Goal: Communication & Community: Answer question/provide support

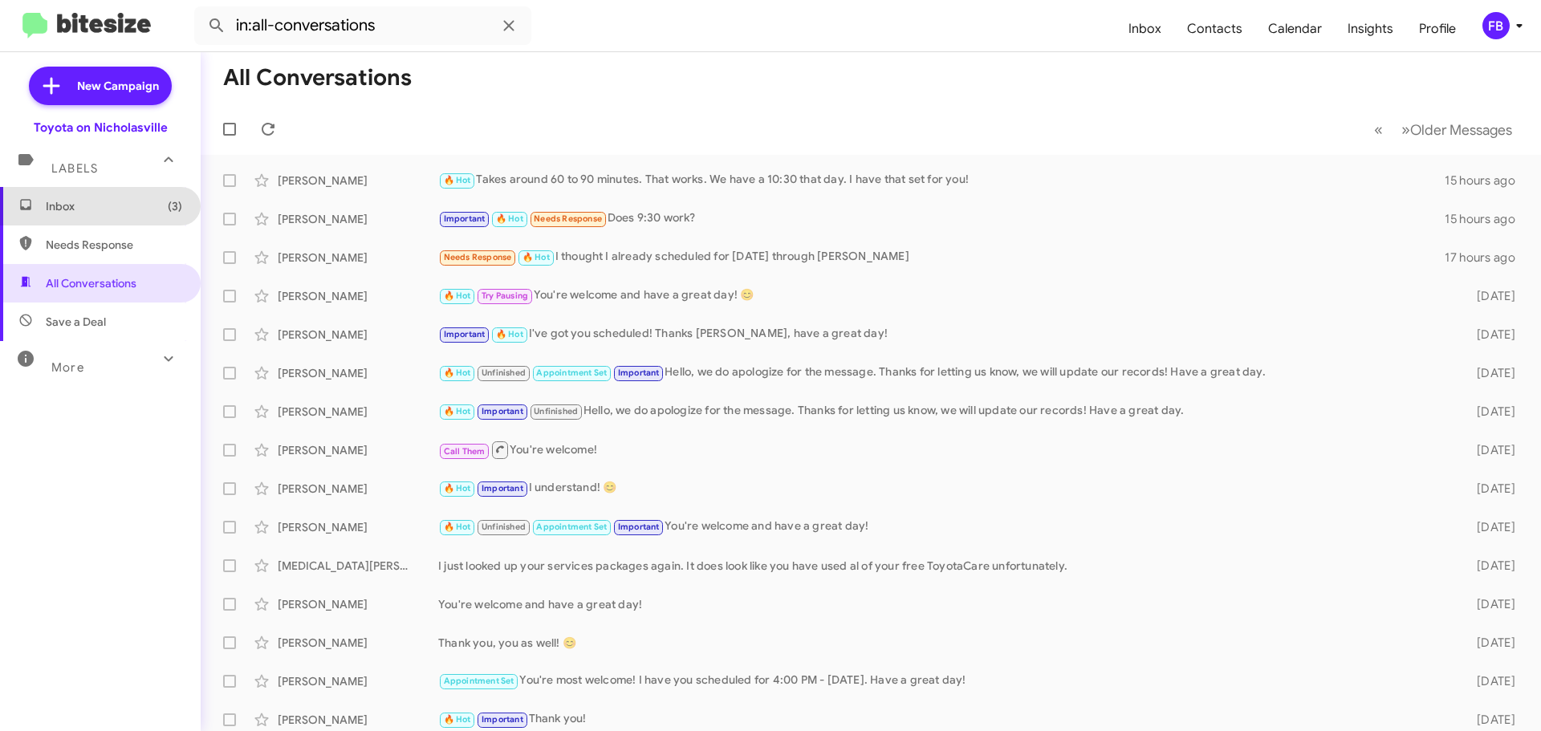
click at [142, 216] on span "Inbox (3)" at bounding box center [100, 206] width 201 height 39
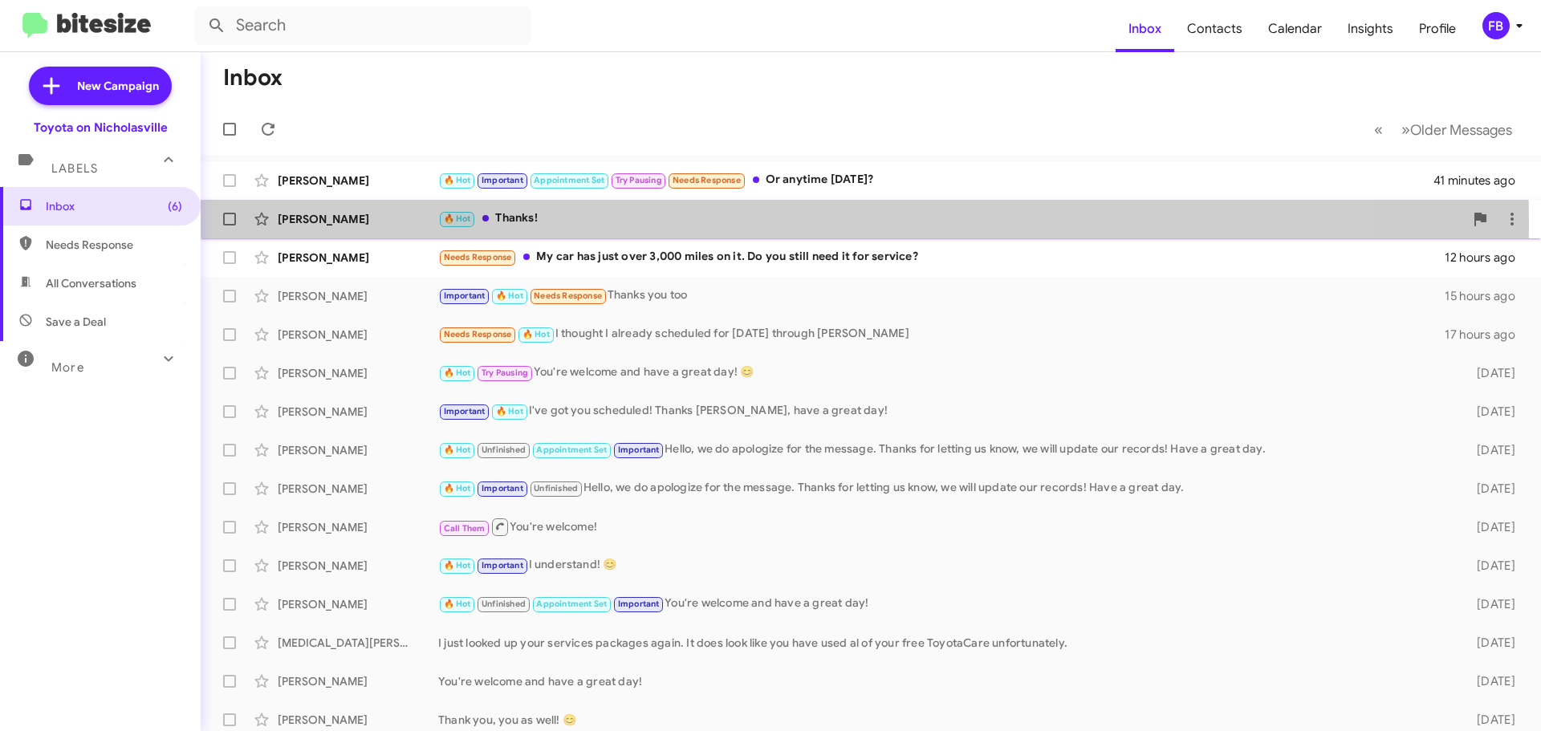
click at [534, 225] on div "🔥 Hot Thanks!" at bounding box center [951, 219] width 1026 height 18
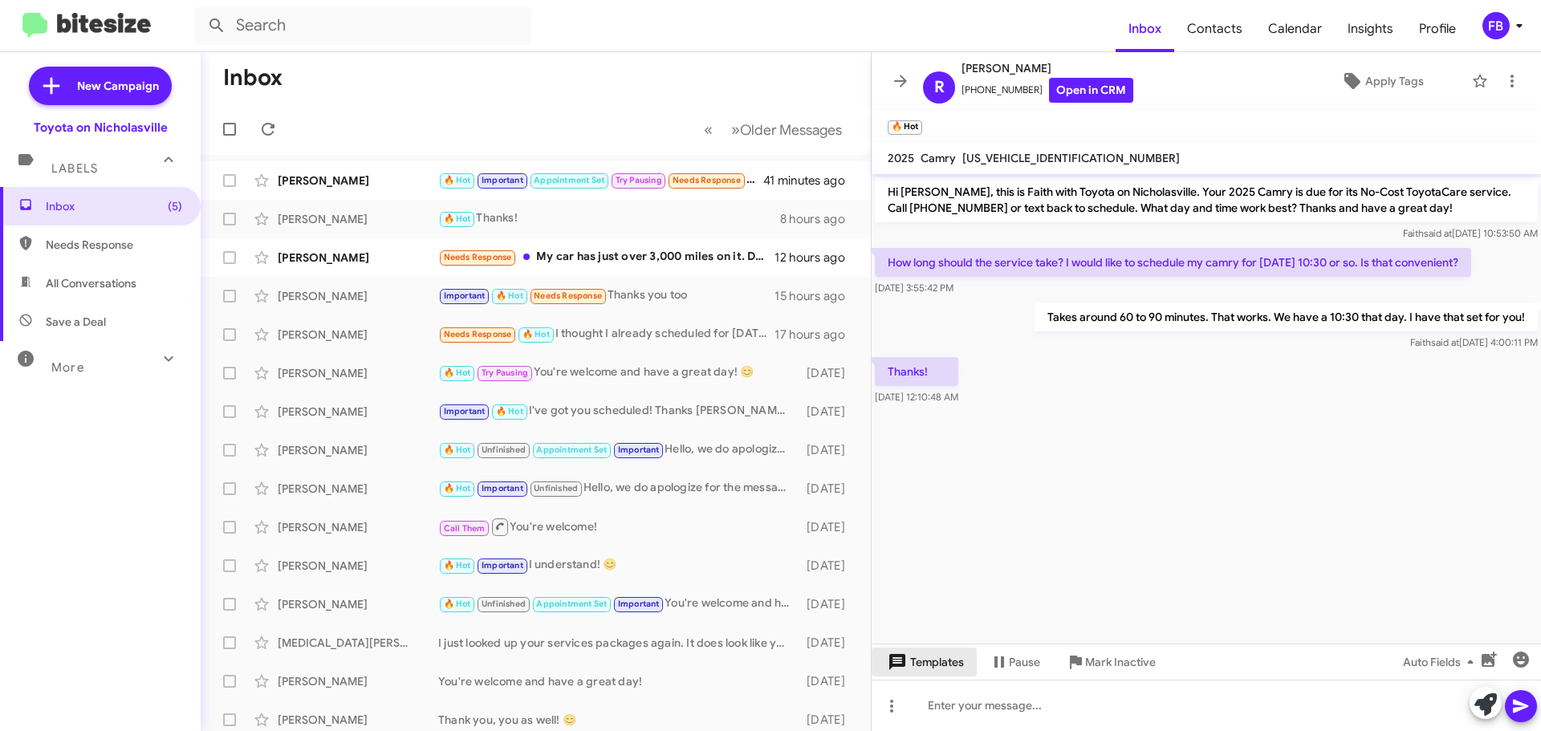
click at [944, 658] on span "Templates" at bounding box center [924, 662] width 79 height 29
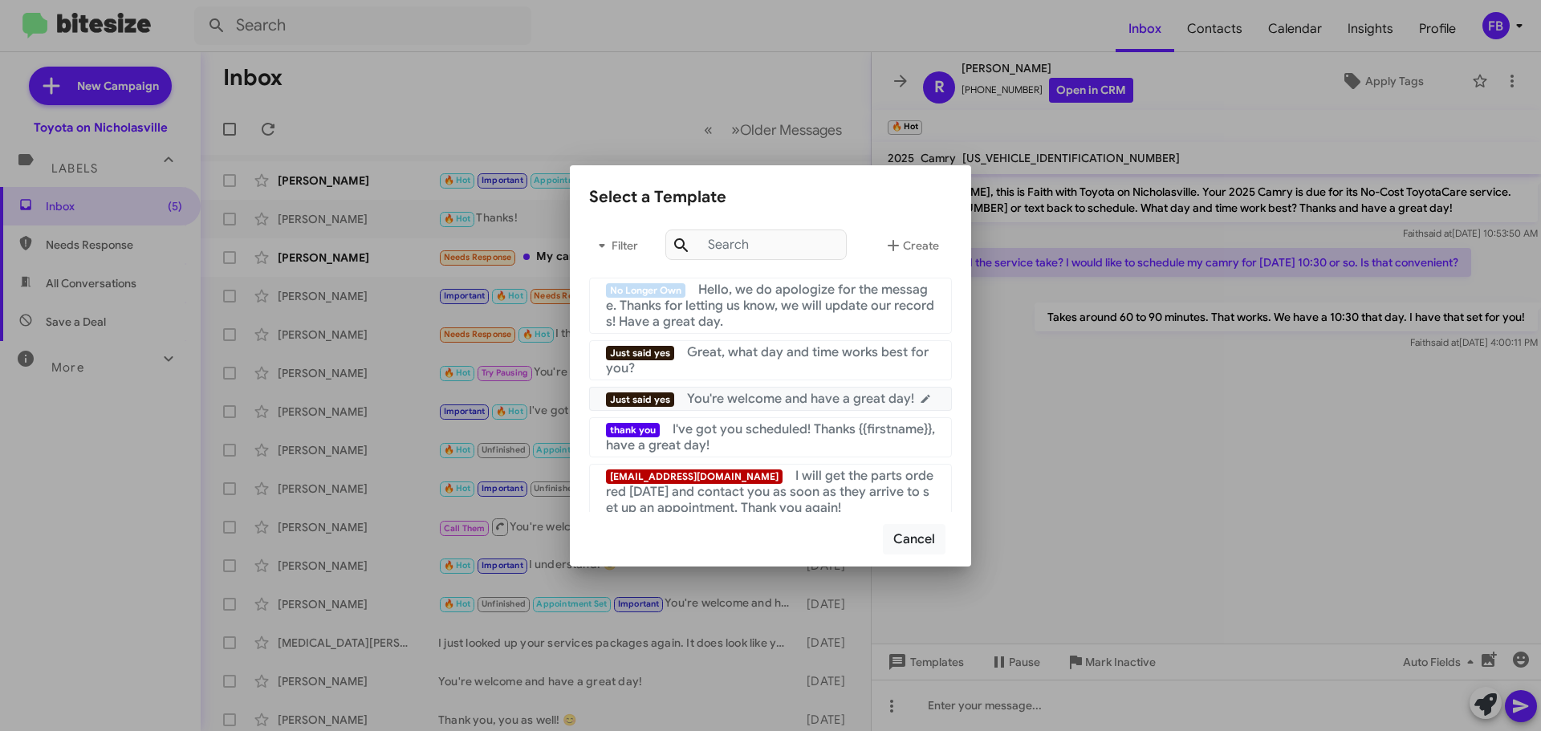
click at [808, 402] on span "You're welcome and have a great day!" at bounding box center [800, 399] width 227 height 16
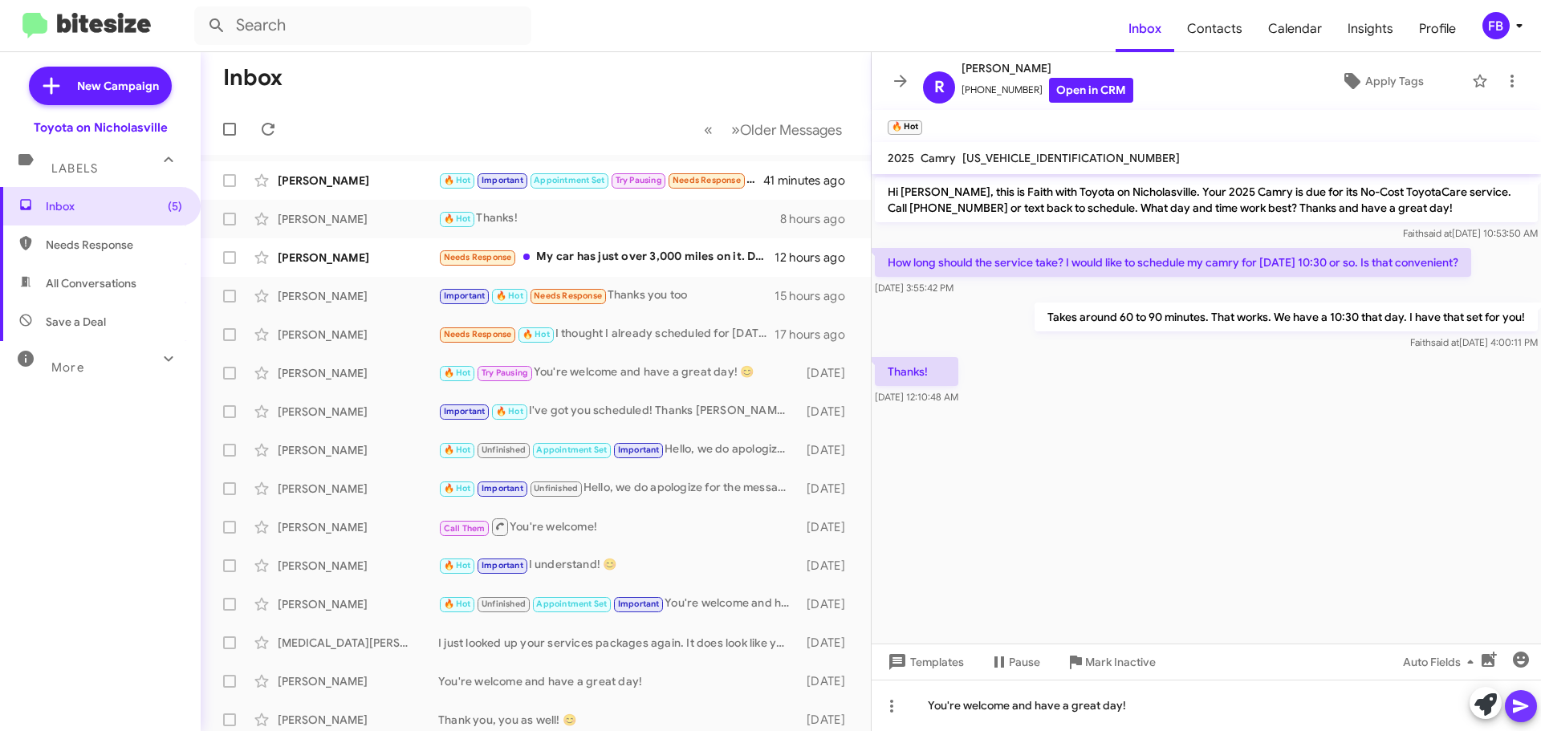
click at [1524, 703] on icon at bounding box center [1521, 706] width 19 height 19
click at [356, 269] on div "[PERSON_NAME] Needs Response My car has just over 3,000 miles on it. Do you sti…" at bounding box center [536, 258] width 645 height 32
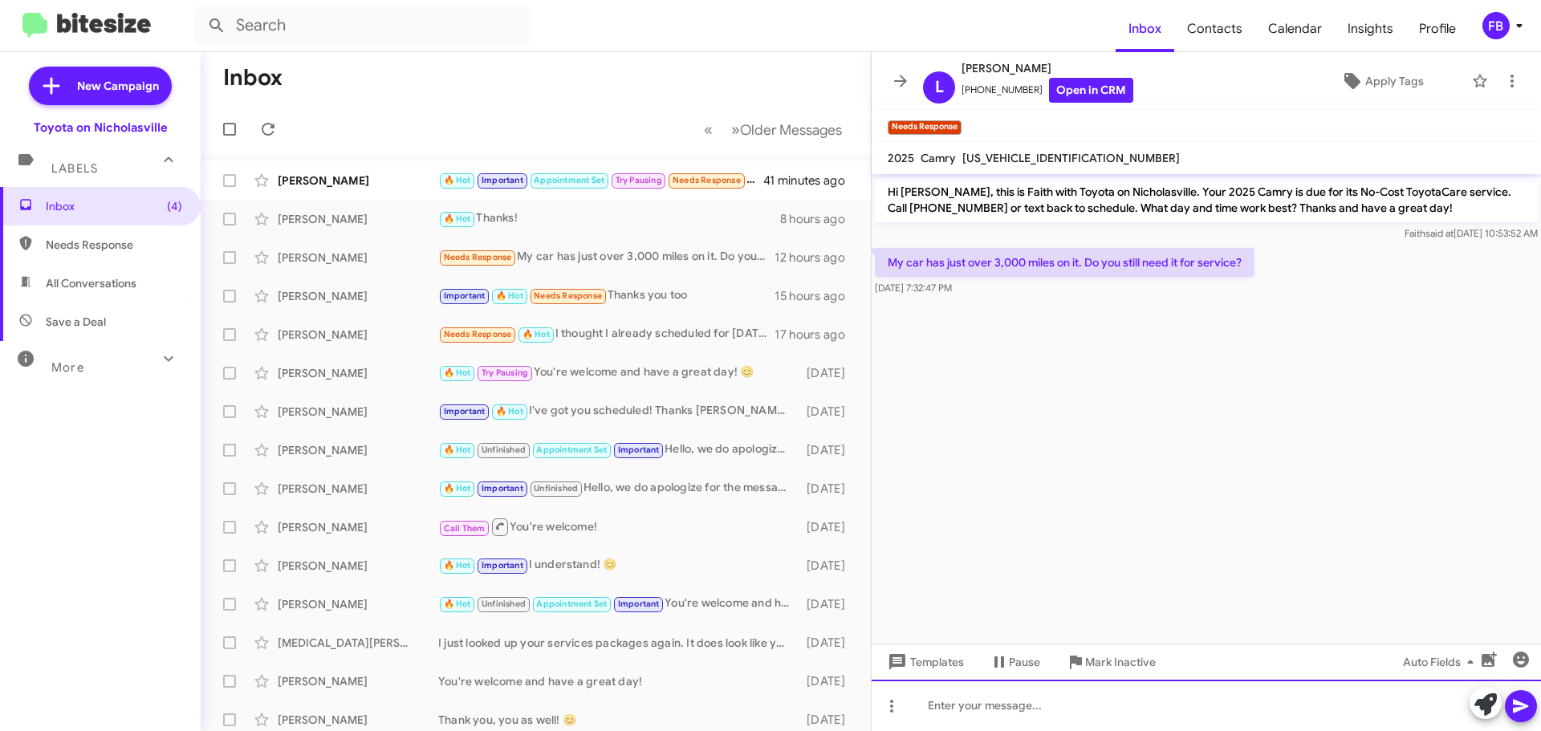
click at [955, 720] on div at bounding box center [1207, 705] width 670 height 51
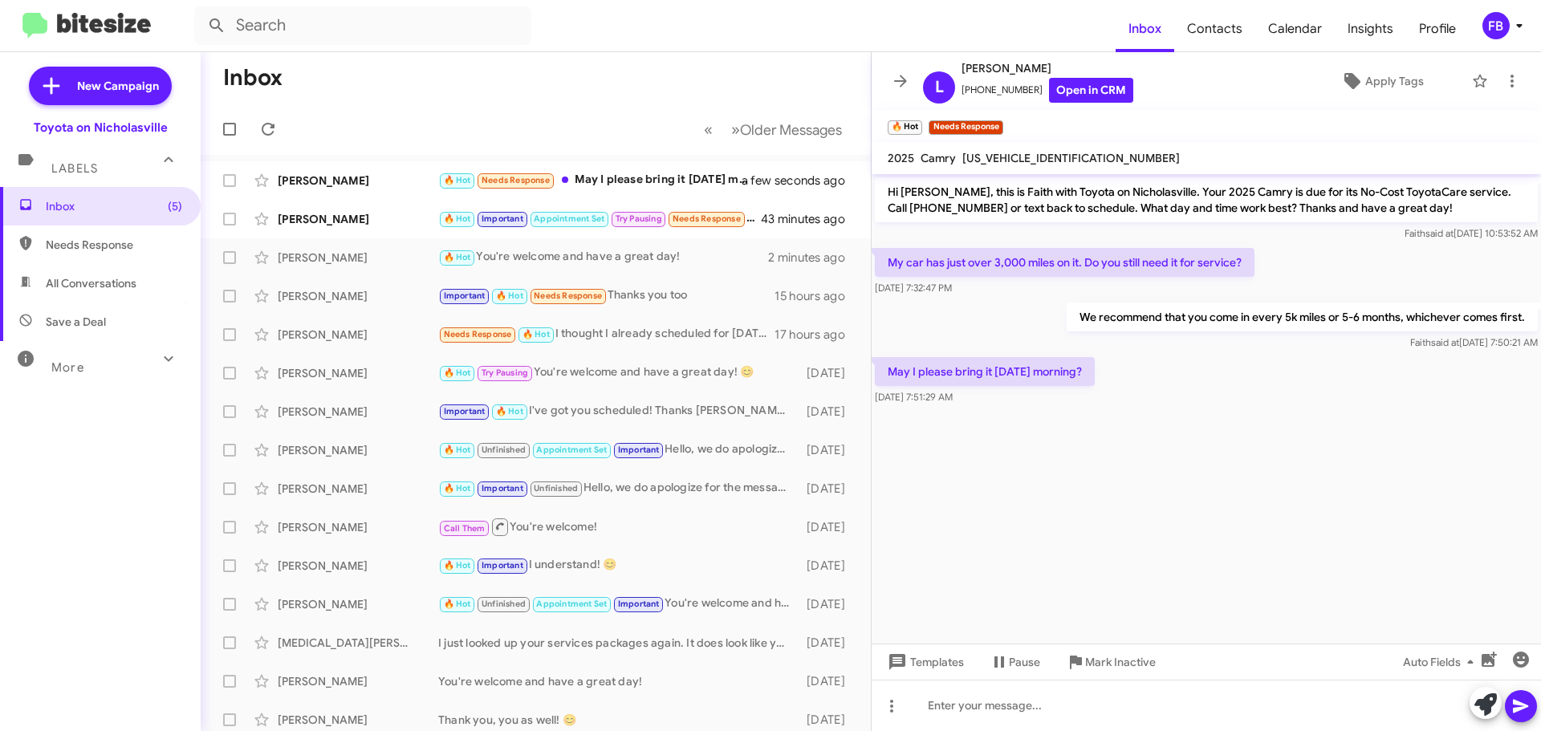
click at [1023, 157] on span "[US_VEHICLE_IDENTIFICATION_NUMBER]" at bounding box center [1072, 158] width 218 height 14
copy span "[US_VEHICLE_IDENTIFICATION_NUMBER]"
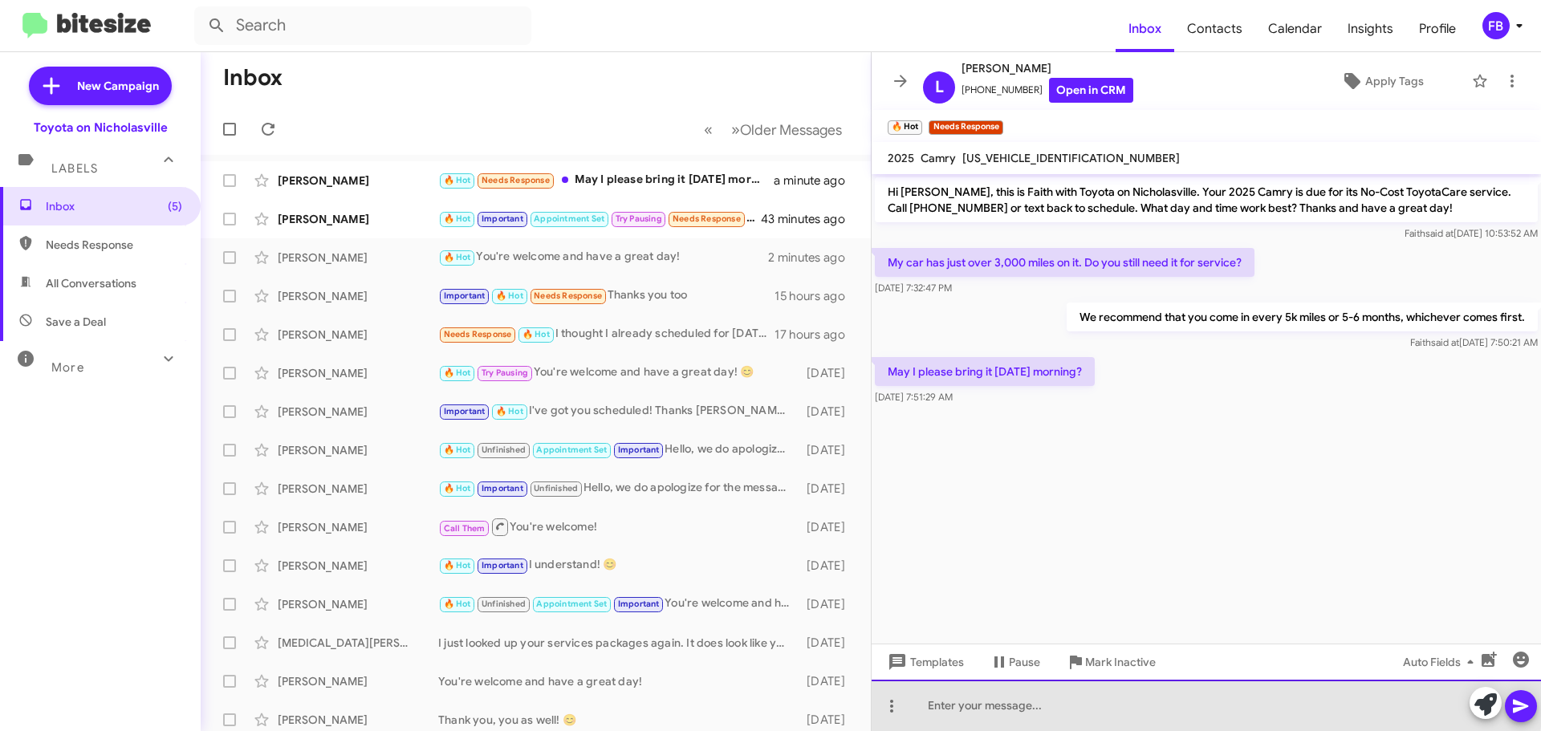
click at [933, 696] on div at bounding box center [1207, 705] width 670 height 51
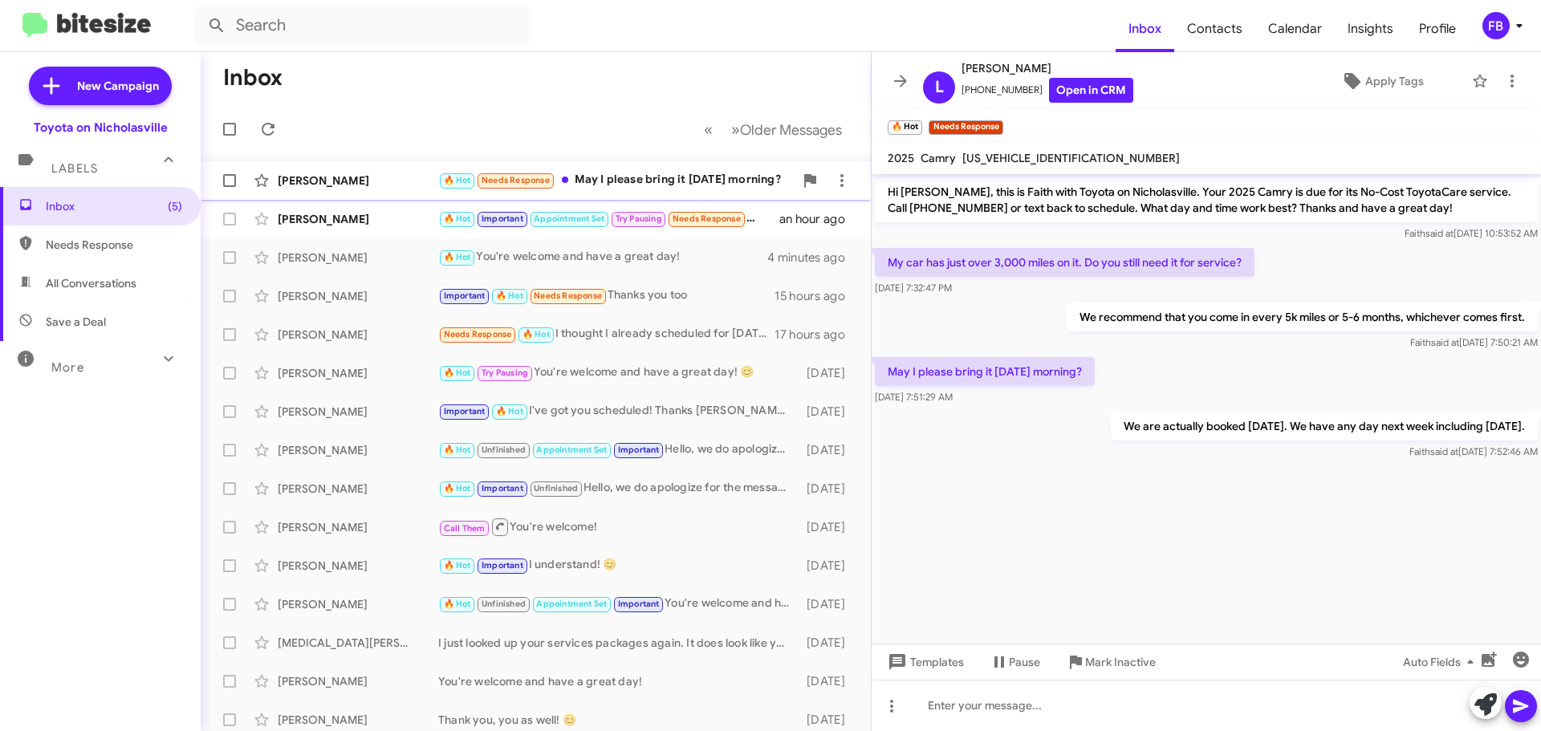
click at [698, 186] on div "🔥 Hot Needs Response May I please bring it [DATE] morning?" at bounding box center [616, 180] width 356 height 18
click at [102, 286] on span "All Conversations" at bounding box center [91, 283] width 91 height 16
type input "in:all-conversations"
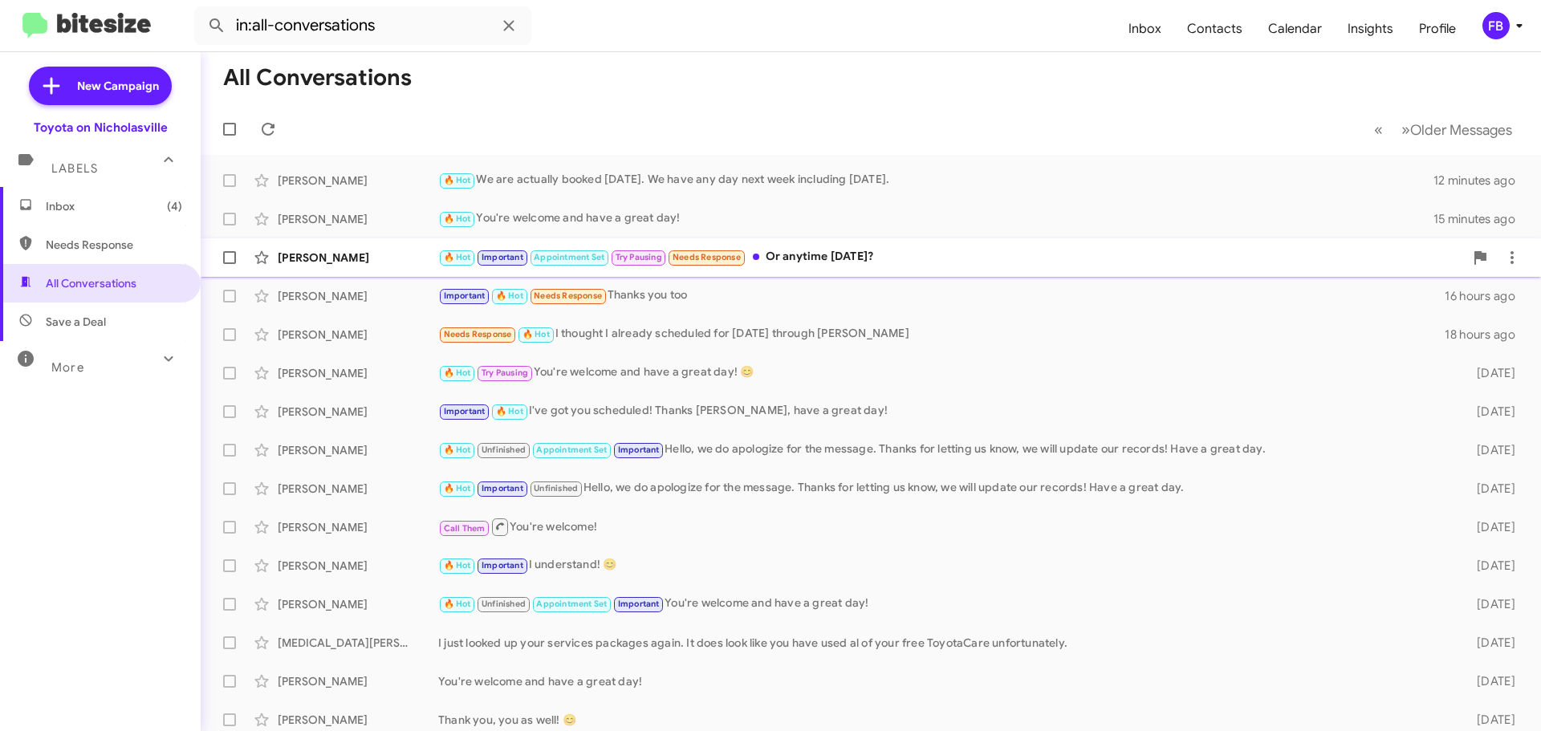
click at [927, 247] on div "[PERSON_NAME] 🔥 Hot Important Appointment Set Try Pausing Needs Response Or any…" at bounding box center [871, 258] width 1315 height 32
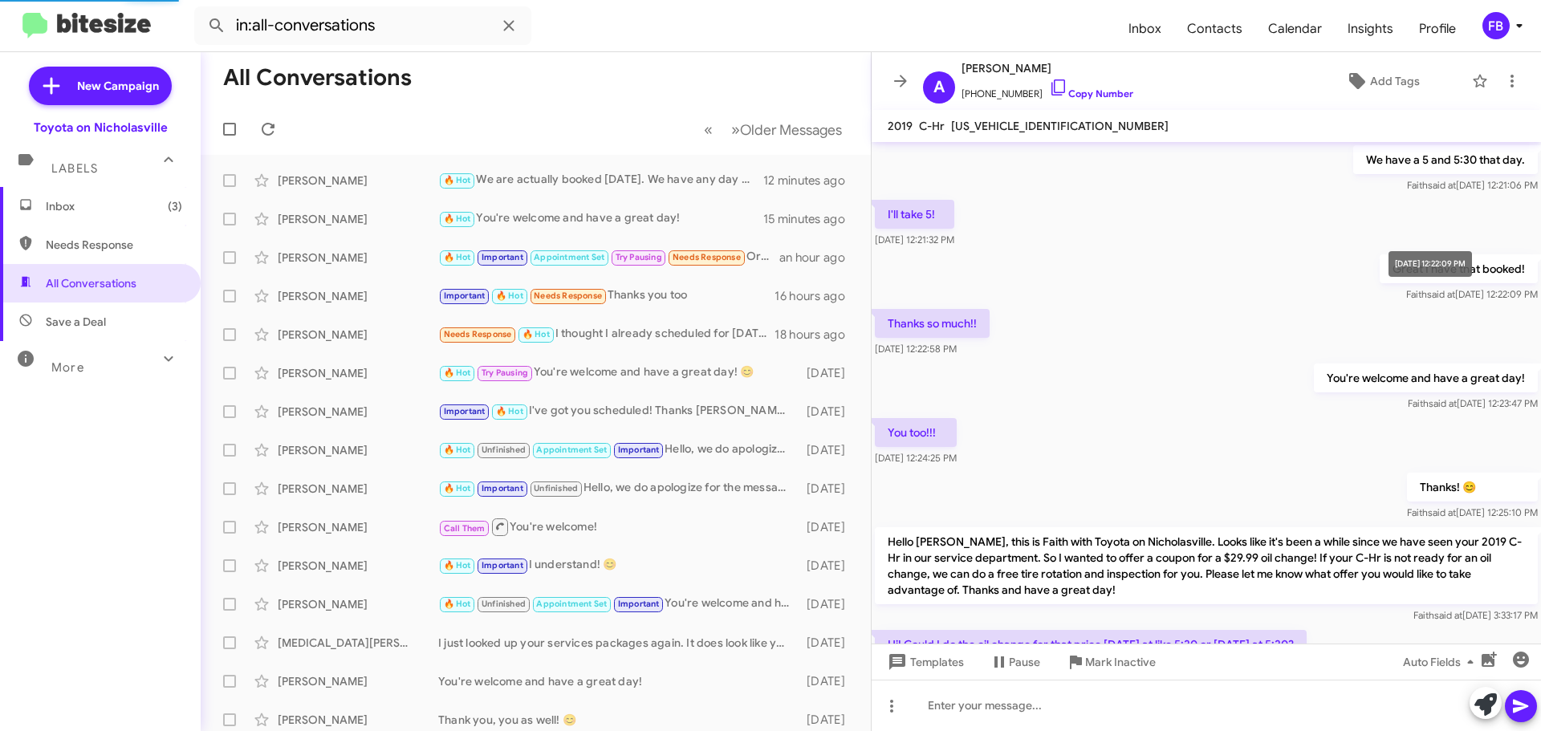
scroll to position [767, 0]
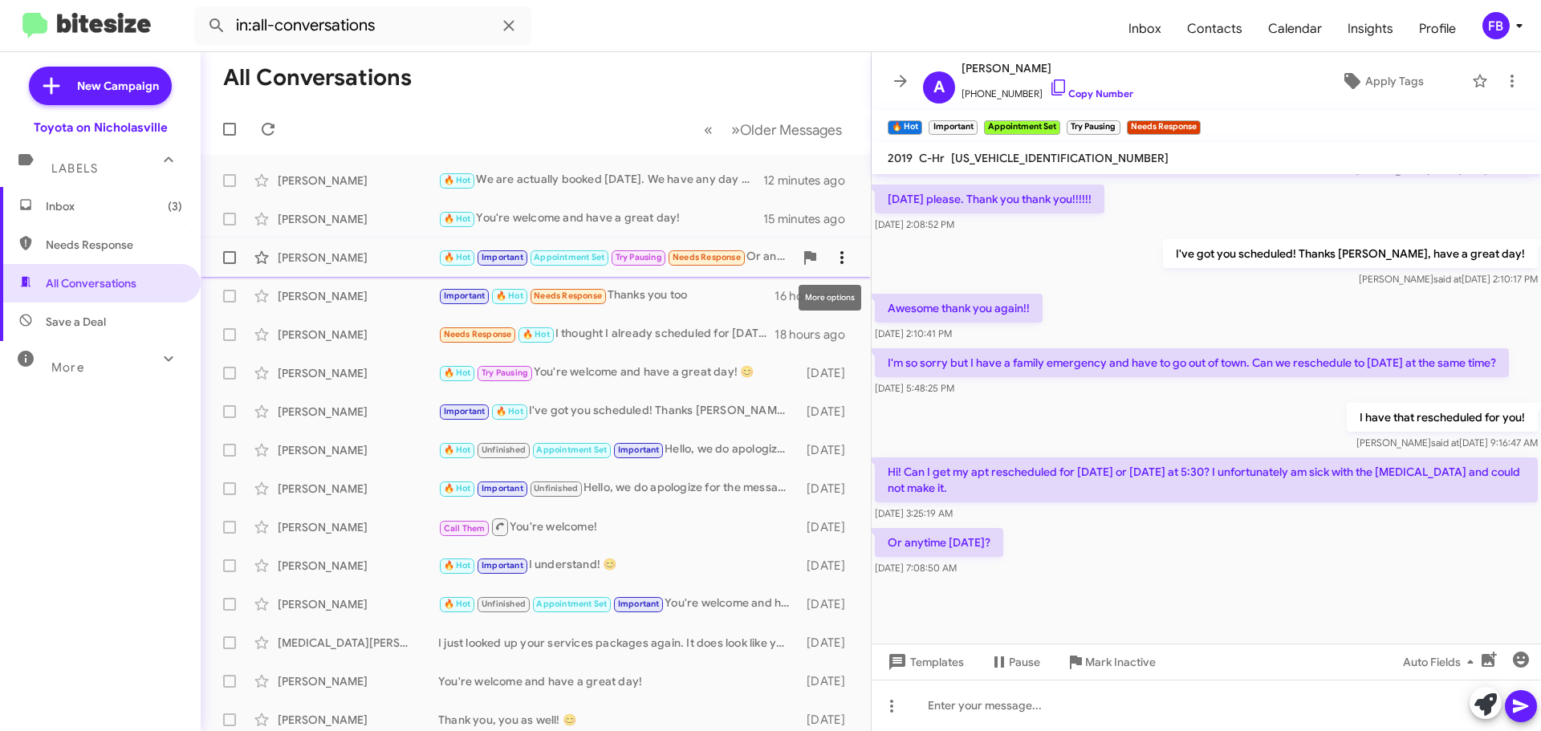
click at [841, 258] on icon at bounding box center [842, 257] width 3 height 13
click at [750, 300] on span "Mark as unread" at bounding box center [709, 299] width 81 height 39
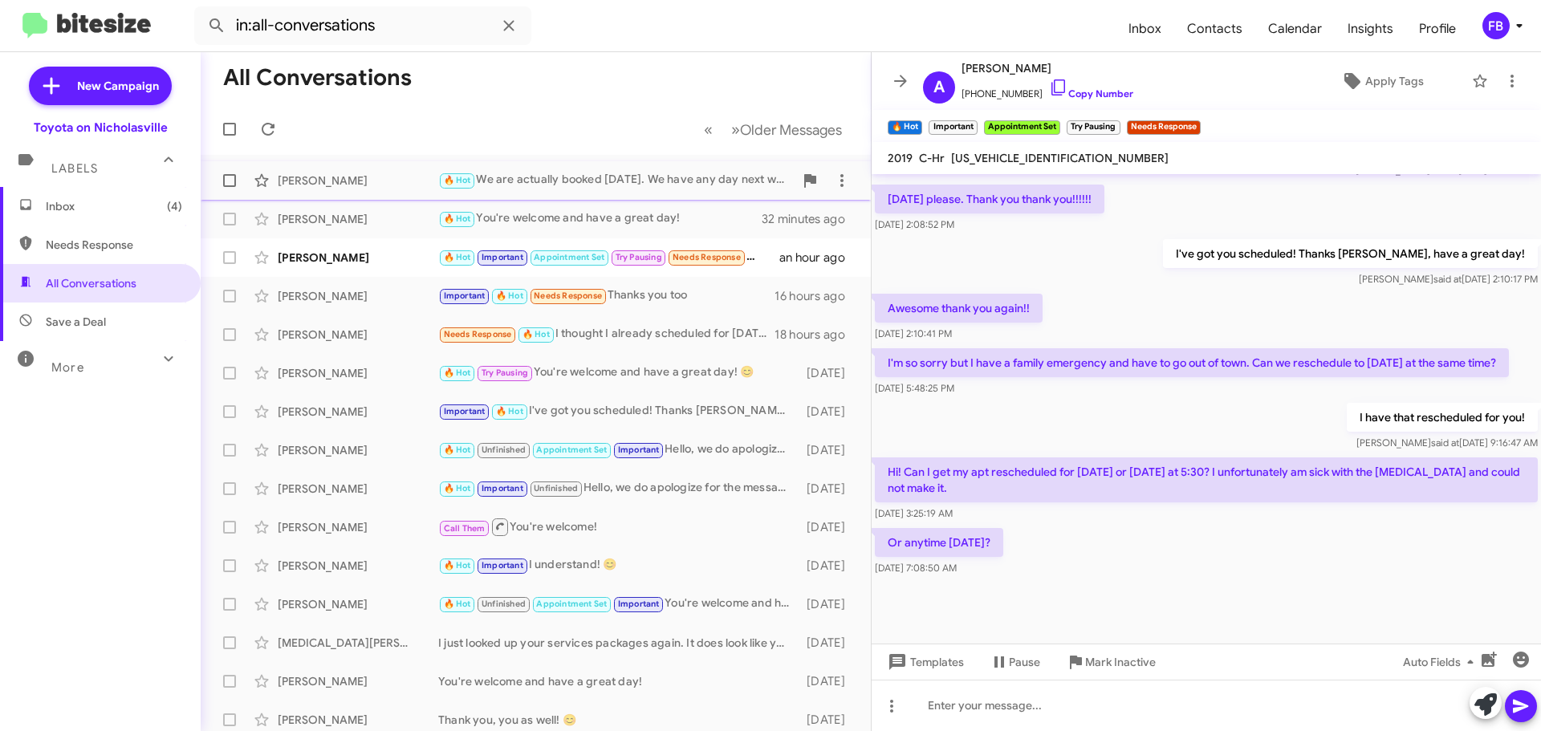
click at [352, 185] on div "[PERSON_NAME]" at bounding box center [358, 181] width 161 height 16
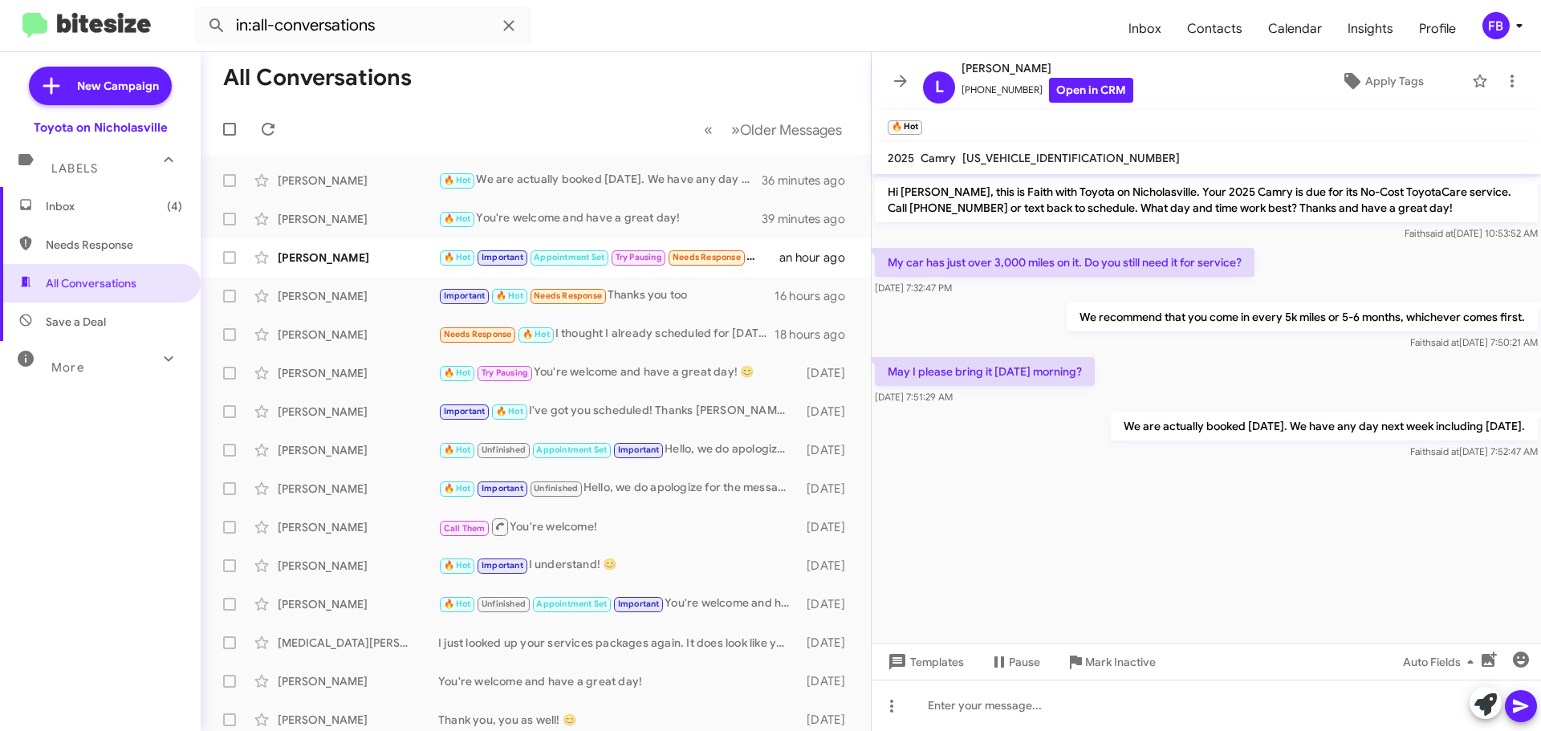
click at [92, 213] on span "Inbox (4)" at bounding box center [114, 206] width 136 height 16
